Goal: Task Accomplishment & Management: Manage account settings

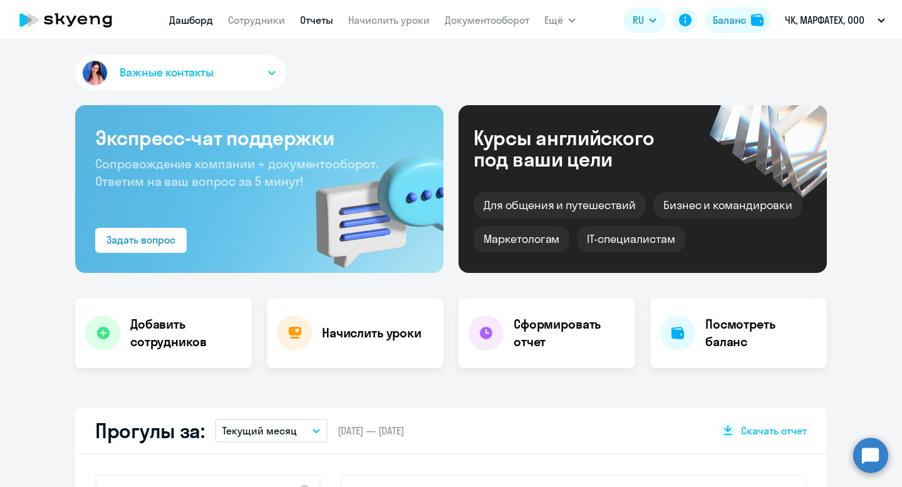
click at [328, 19] on link "Отчеты" at bounding box center [316, 20] width 33 height 13
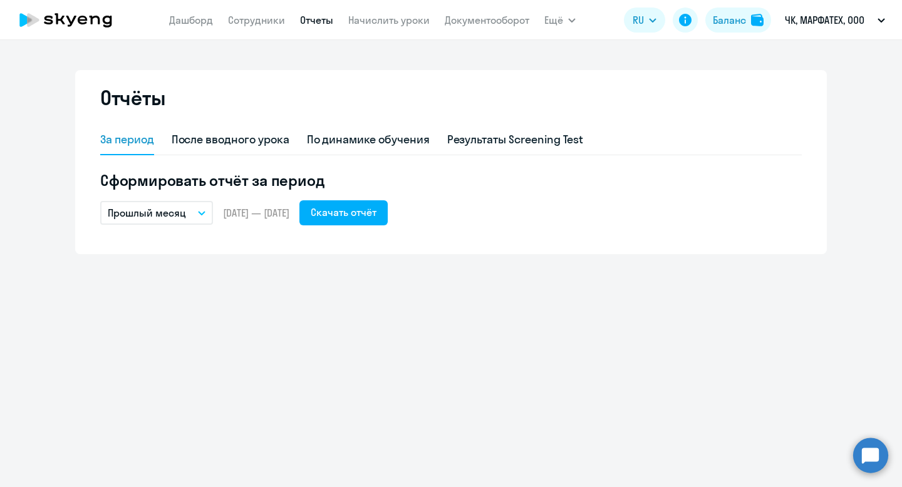
click at [200, 215] on icon "button" at bounding box center [202, 213] width 8 height 4
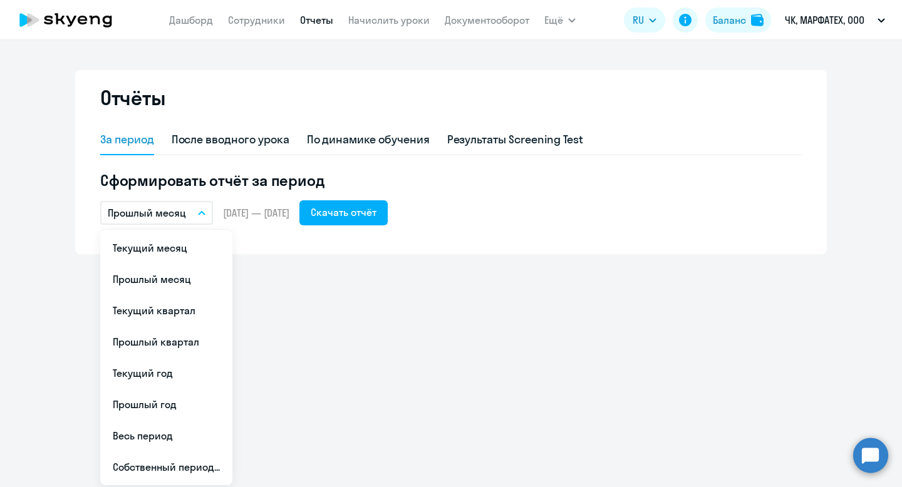
click at [361, 255] on div "Отчёты За период После вводного урока По динамике обучения Результаты Screening…" at bounding box center [451, 263] width 902 height 447
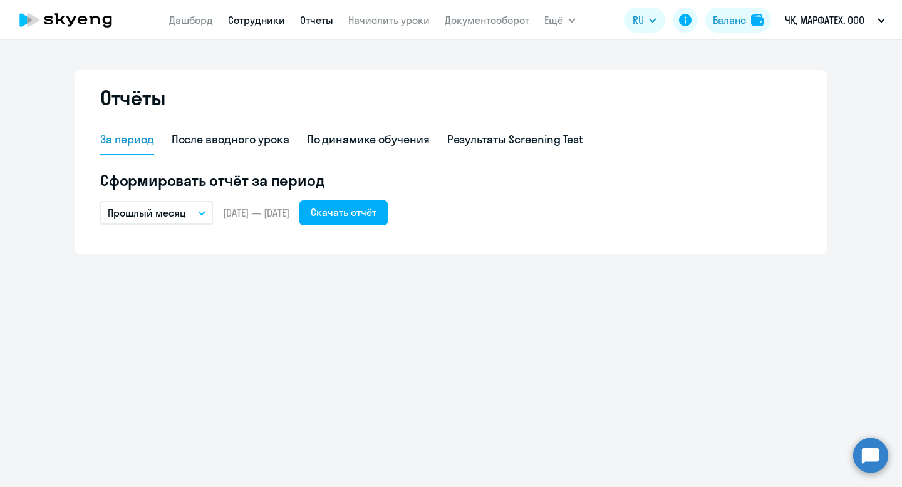
click at [272, 23] on link "Сотрудники" at bounding box center [256, 20] width 57 height 13
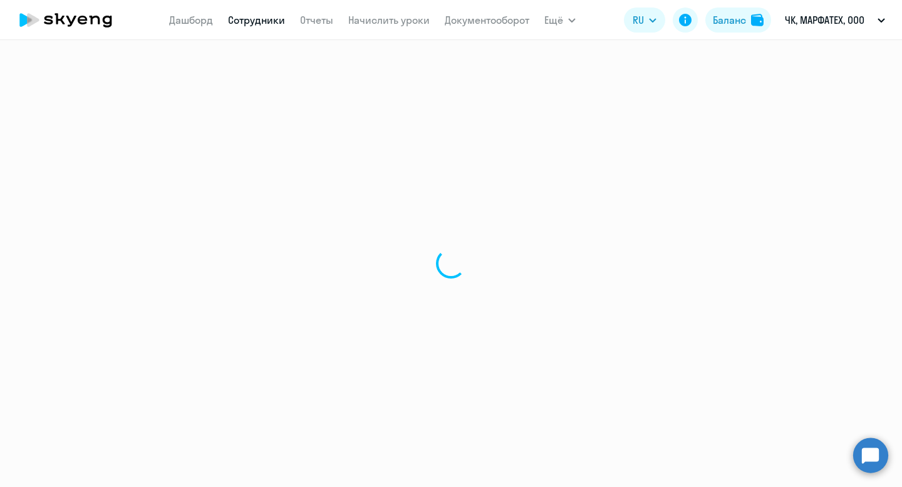
select select "30"
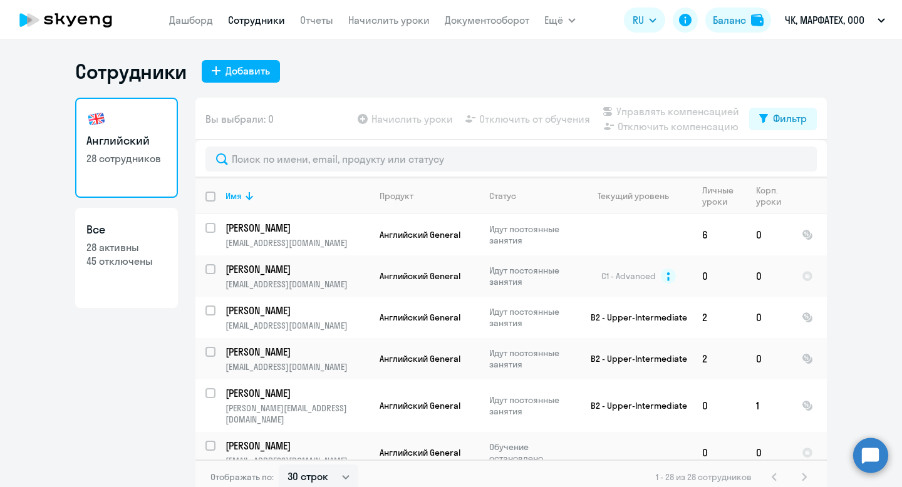
scroll to position [8, 0]
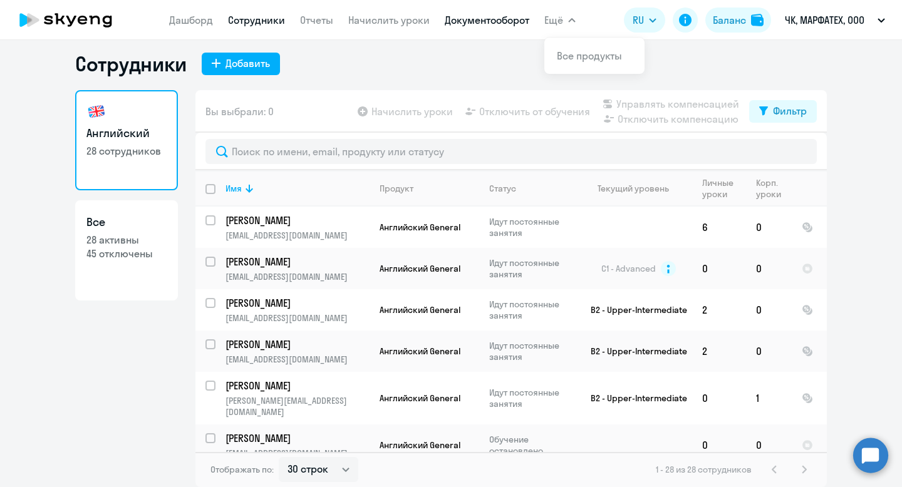
click at [465, 19] on link "Документооборот" at bounding box center [487, 20] width 85 height 13
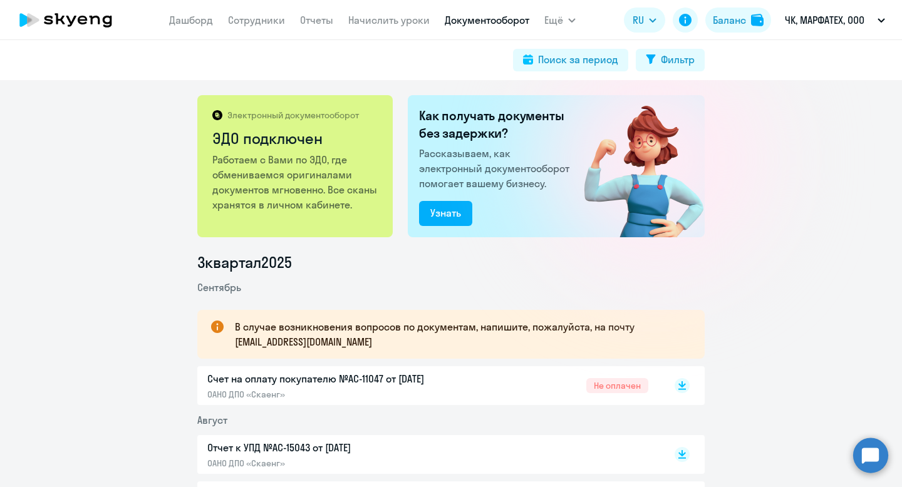
click at [311, 31] on nav "[PERSON_NAME] Отчеты Начислить уроки Документооборот" at bounding box center [349, 20] width 360 height 25
click at [311, 22] on link "Отчеты" at bounding box center [316, 20] width 33 height 13
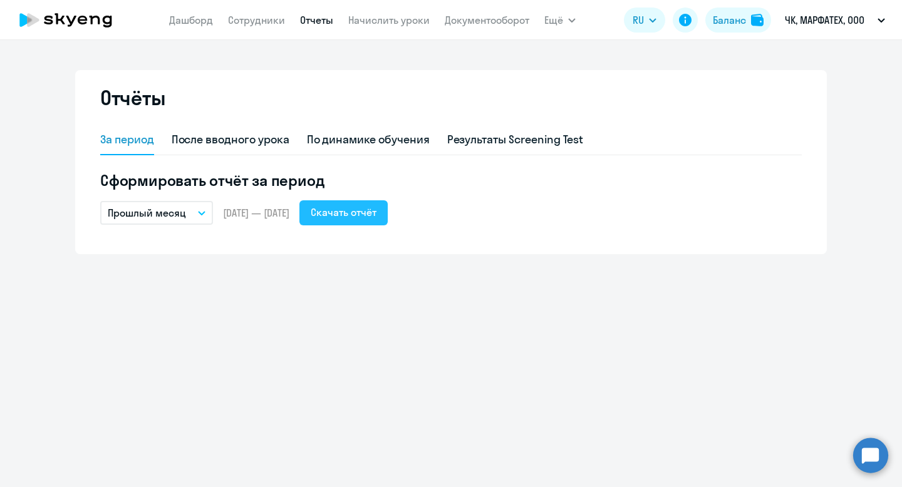
click at [352, 212] on div "Скачать отчёт" at bounding box center [344, 212] width 66 height 15
